Goal: Transaction & Acquisition: Purchase product/service

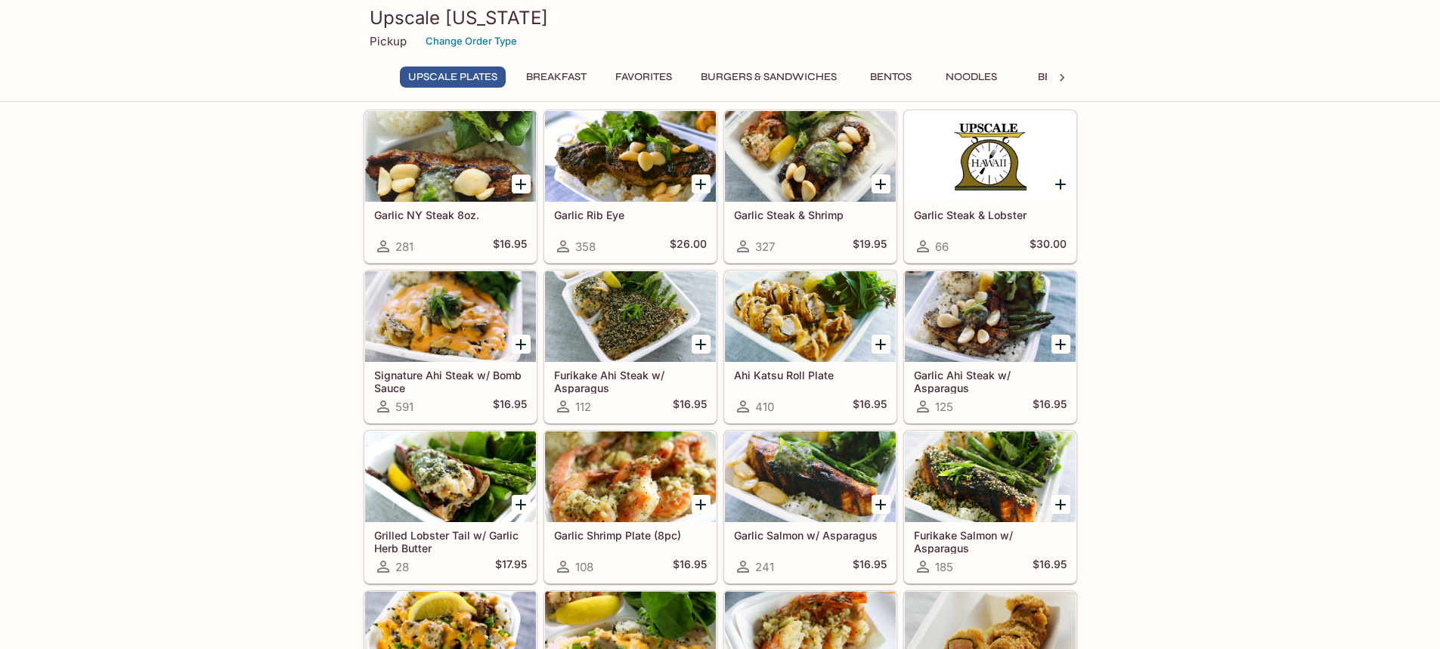
scroll to position [76, 0]
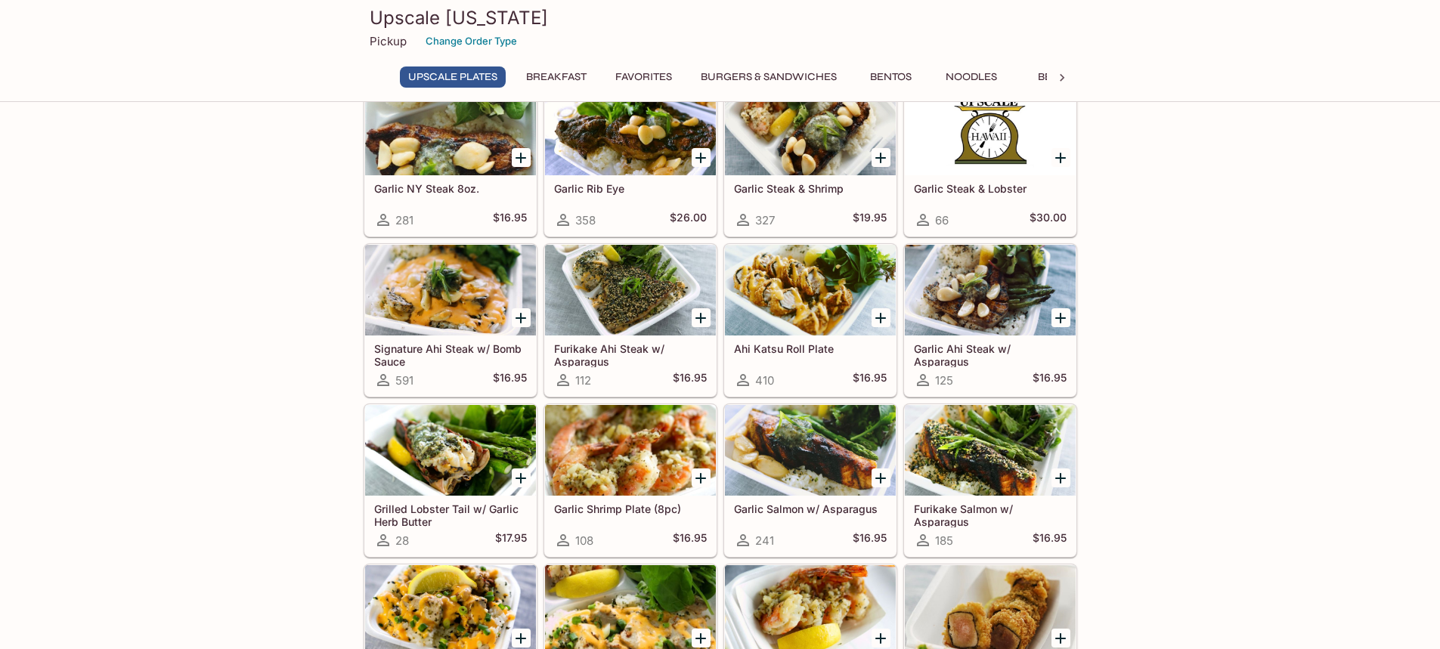
click at [596, 449] on div at bounding box center [630, 450] width 171 height 91
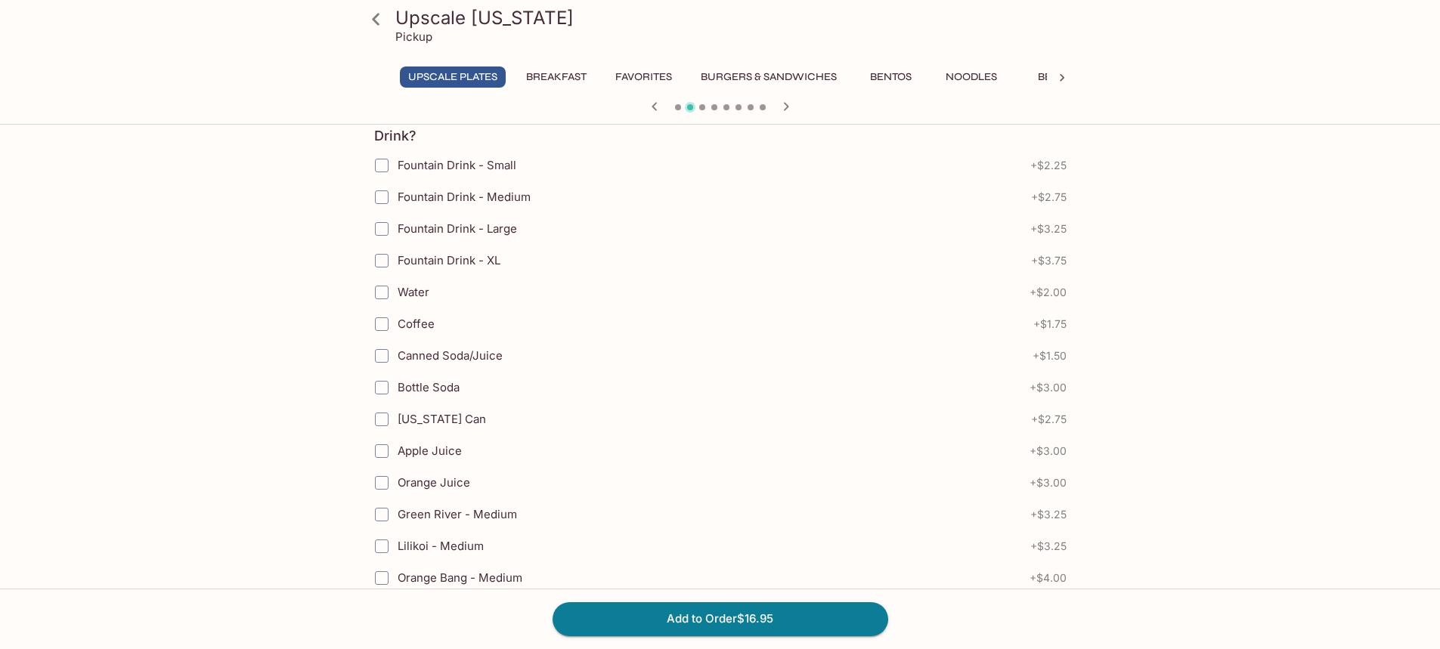
scroll to position [680, 0]
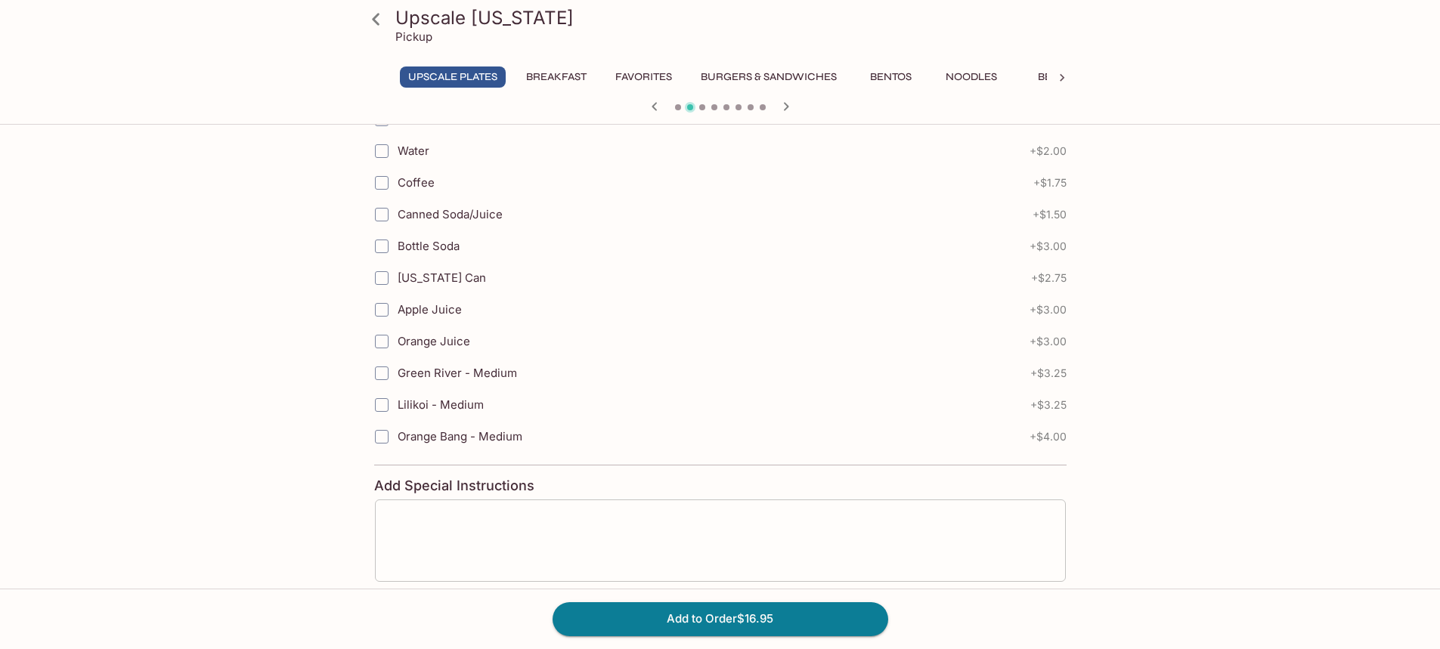
click at [728, 535] on textarea at bounding box center [721, 540] width 670 height 57
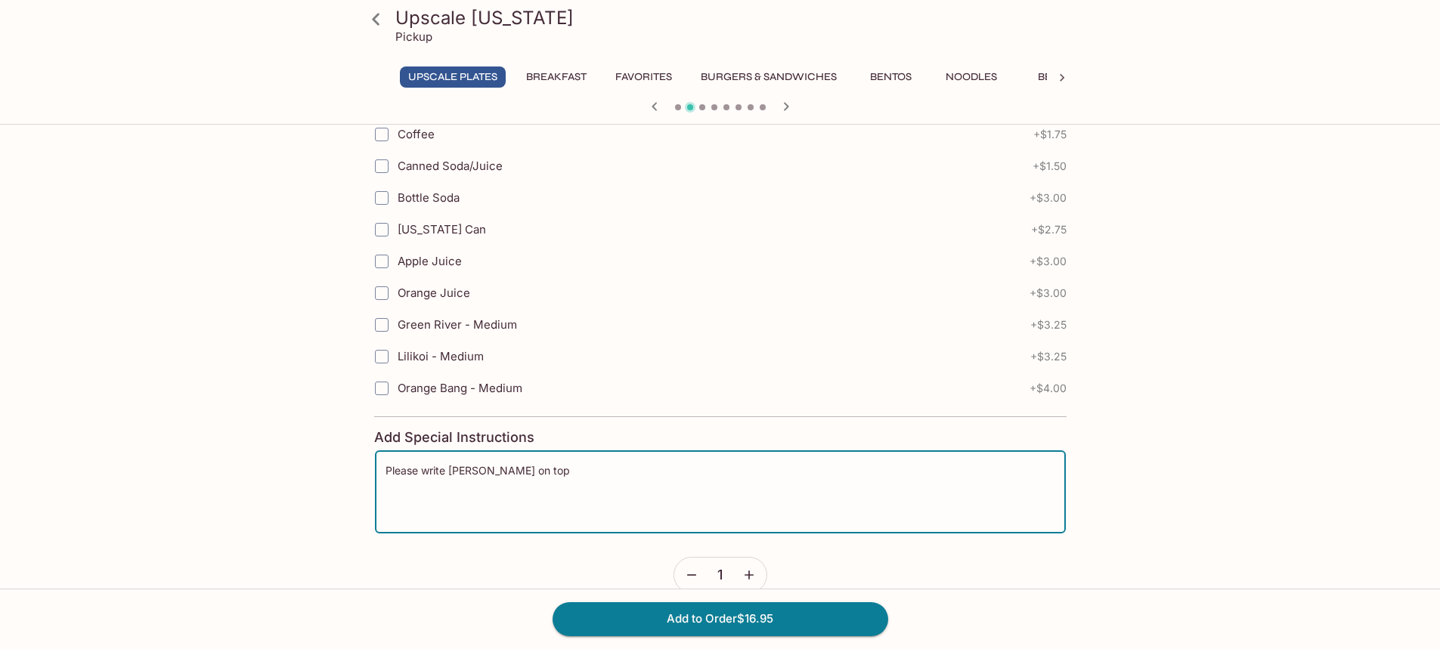
scroll to position [755, 0]
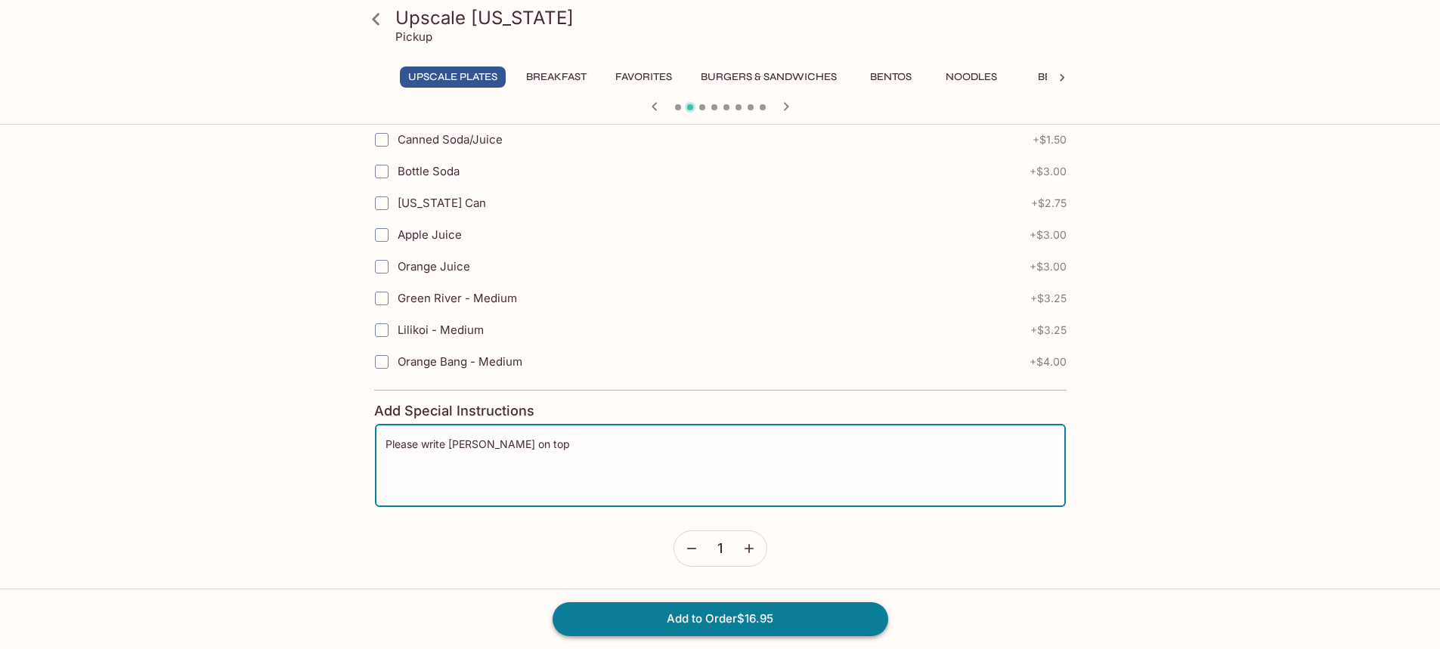
type textarea "Please write [PERSON_NAME] on top"
click at [727, 617] on button "Add to Order $16.95" at bounding box center [721, 619] width 336 height 33
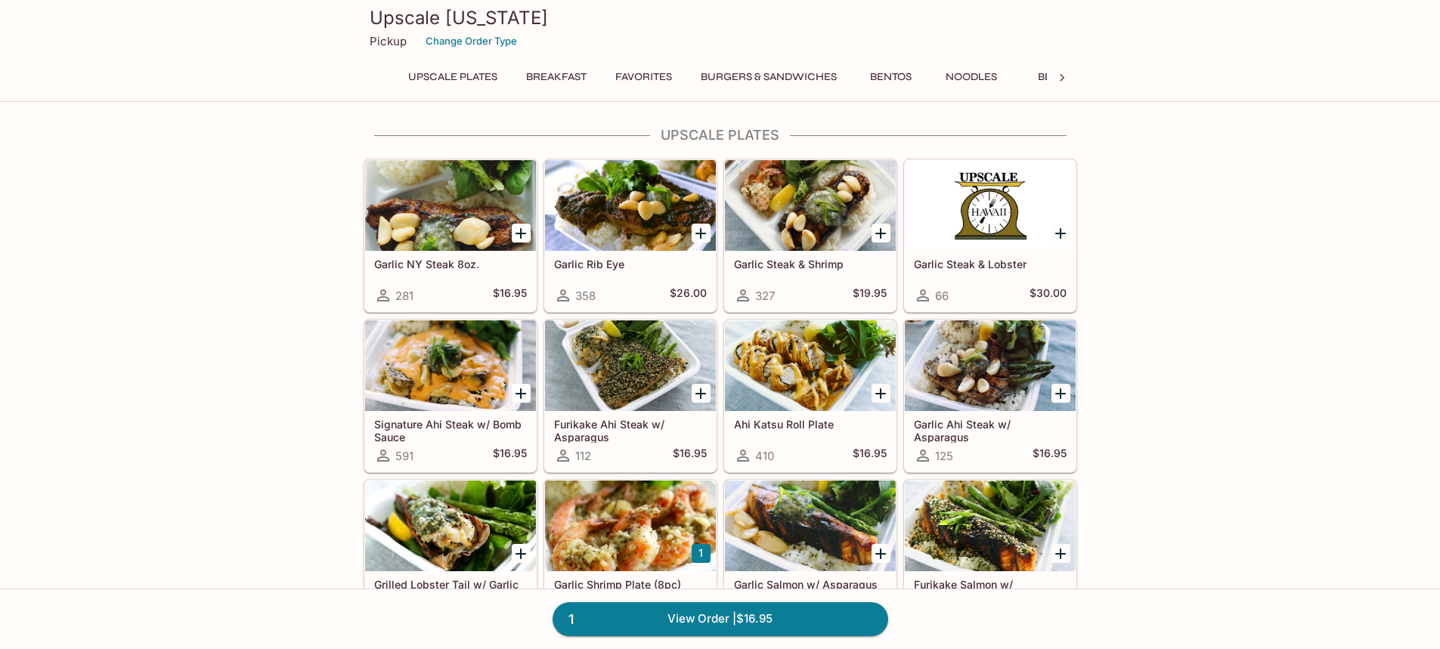
click at [1073, 73] on div at bounding box center [1062, 78] width 30 height 23
click at [693, 78] on button "Poultry" at bounding box center [693, 77] width 68 height 21
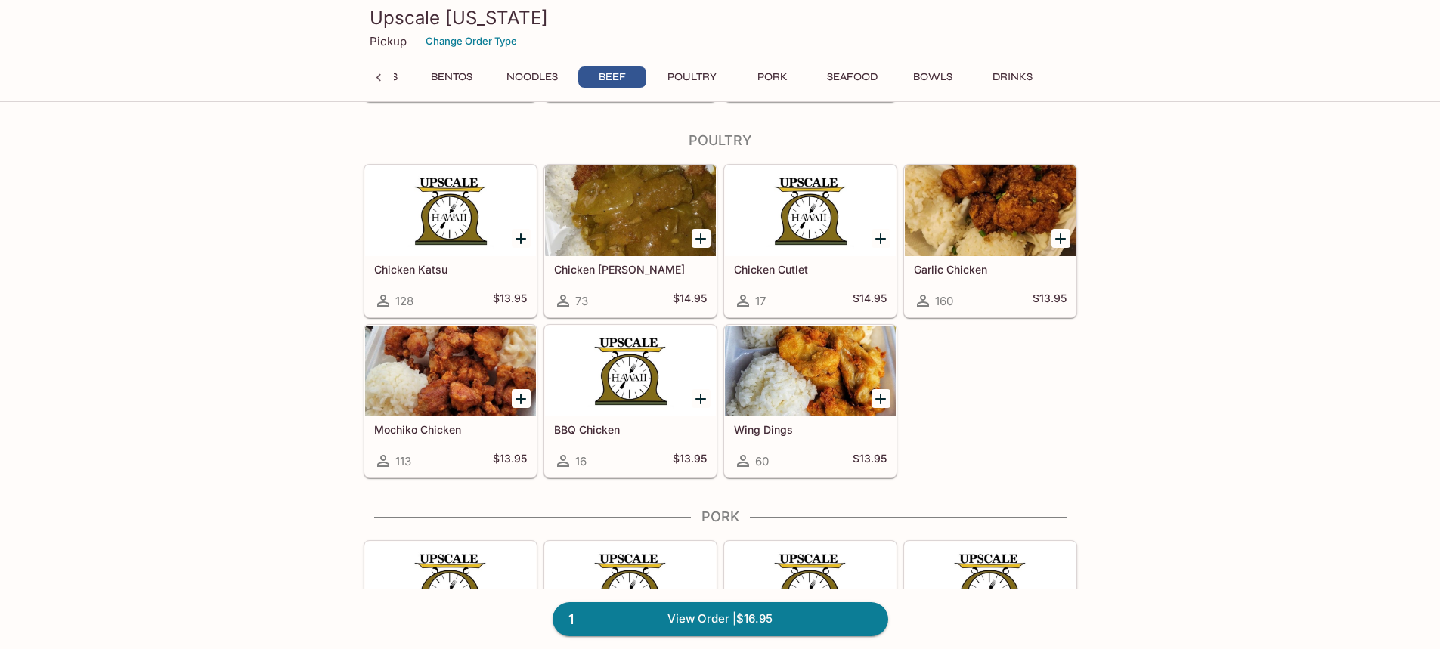
scroll to position [4558, 0]
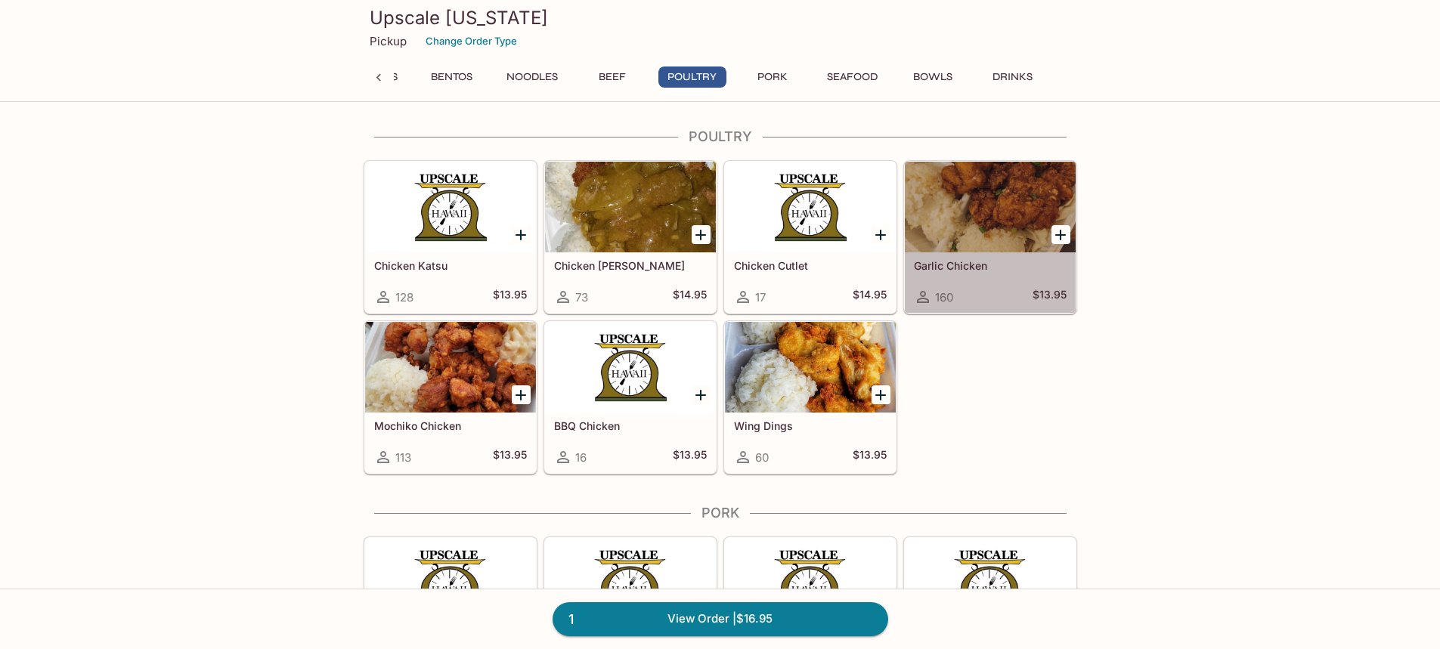
click at [990, 235] on div at bounding box center [990, 207] width 171 height 91
